Goal: Transaction & Acquisition: Purchase product/service

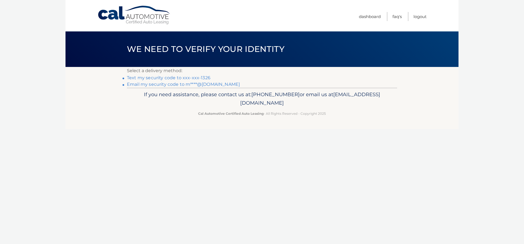
click at [193, 79] on link "Text my security code to xxx-xxx-1326" at bounding box center [168, 77] width 83 height 5
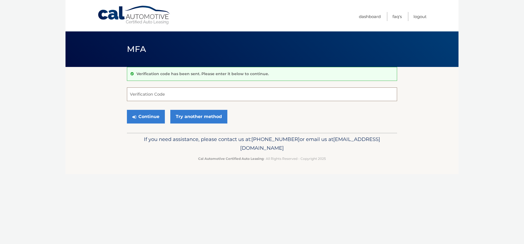
click at [169, 94] on input "Verification Code" at bounding box center [262, 94] width 270 height 14
type input "659276"
click at [145, 115] on button "Continue" at bounding box center [146, 117] width 38 height 14
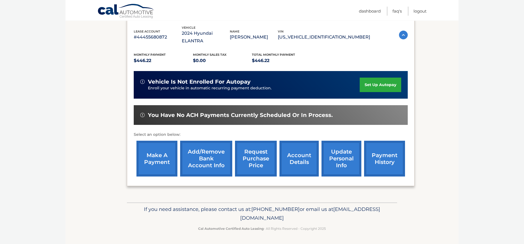
scroll to position [100, 0]
click at [154, 146] on link "make a payment" at bounding box center [156, 158] width 41 height 36
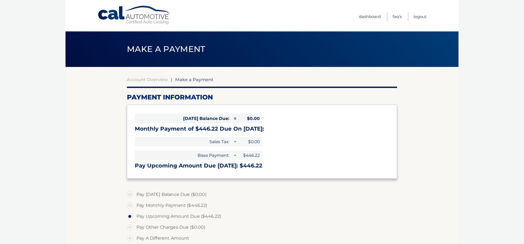
select select "ZjBiM2U0NzAtYjE5Zi00OTgzLWFhZGItNmJlMzBhYTgwNjNj"
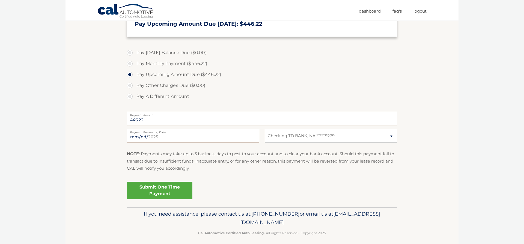
scroll to position [146, 0]
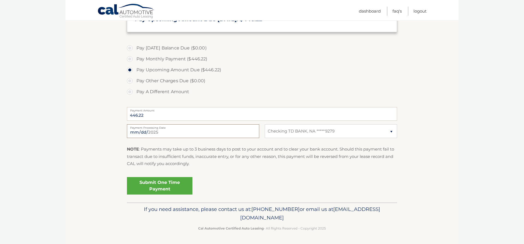
click at [214, 133] on input "2025-09-09" at bounding box center [193, 131] width 132 height 14
click at [445, 108] on section "Account Overview | Make a Payment Payment Information Today's Balance Due: = $0…" at bounding box center [261, 61] width 393 height 281
click at [169, 180] on link "Submit One Time Payment" at bounding box center [159, 185] width 65 height 17
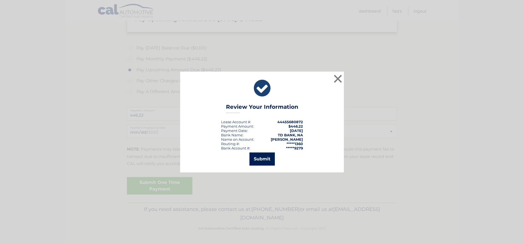
click at [265, 157] on button "Submit" at bounding box center [261, 158] width 25 height 13
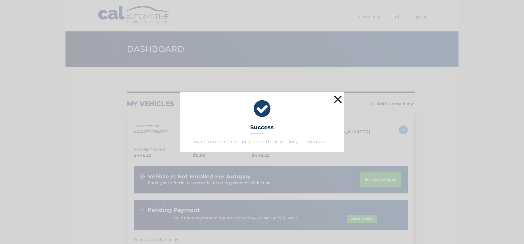
click at [336, 99] on button "×" at bounding box center [337, 99] width 11 height 11
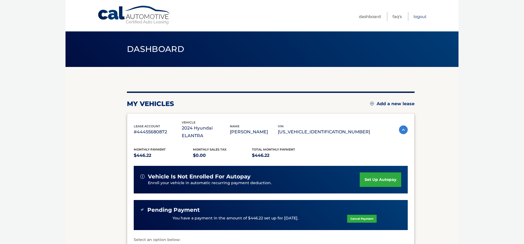
click at [419, 16] on link "Logout" at bounding box center [419, 16] width 13 height 9
